Goal: Navigation & Orientation: Go to known website

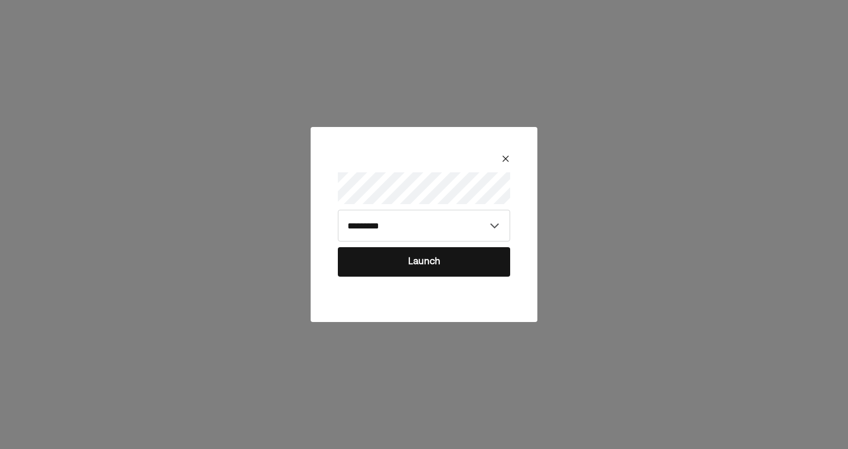
click at [399, 257] on button "Launch" at bounding box center [424, 261] width 172 height 29
